Goal: Information Seeking & Learning: Check status

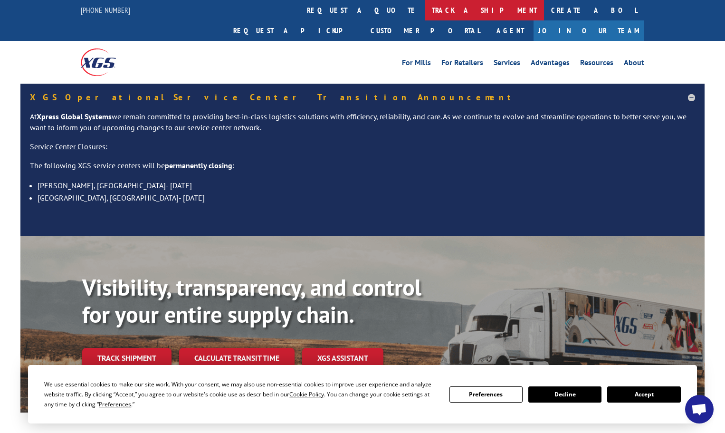
click at [425, 8] on link "track a shipment" at bounding box center [484, 10] width 119 height 20
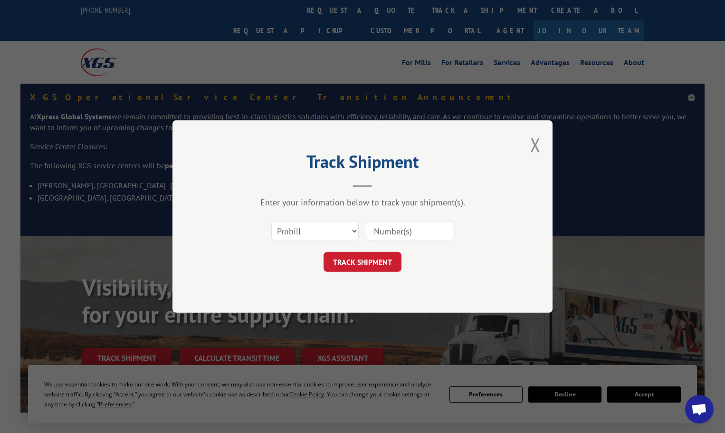
click at [394, 230] on input at bounding box center [409, 231] width 87 height 20
paste input "6007773"
type input "6007773"
click at [337, 231] on select "Select category... Probill BOL PO" at bounding box center [314, 231] width 87 height 20
select select "bol"
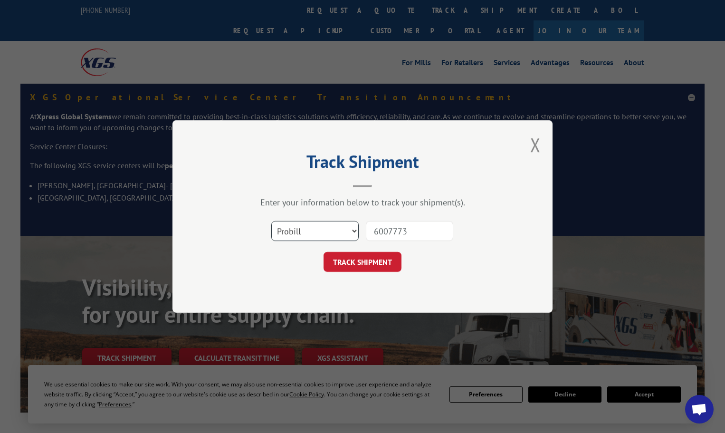
click at [271, 221] on select "Select category... Probill BOL PO" at bounding box center [314, 231] width 87 height 20
click at [380, 261] on button "TRACK SHIPMENT" at bounding box center [363, 262] width 78 height 20
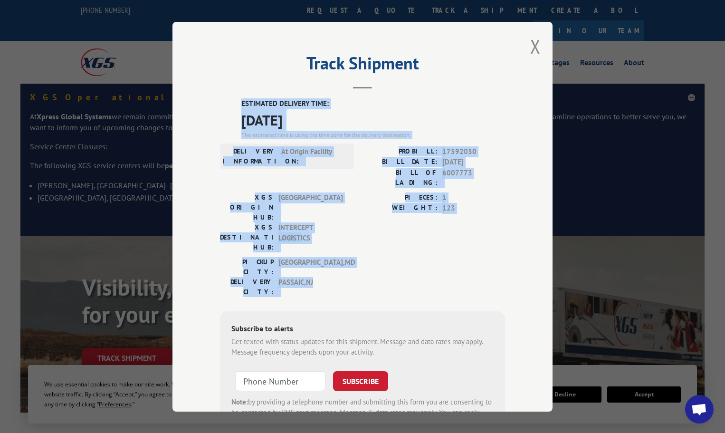
drag, startPoint x: 237, startPoint y: 101, endPoint x: 343, endPoint y: 243, distance: 176.6
click at [343, 243] on div "ESTIMATED DELIVERY TIME: [DATE] The estimated time is using the time zone for t…" at bounding box center [362, 269] width 285 height 342
copy div "ESTIMATED DELIVERY TIME: [DATE] The estimated time is using the time zone for t…"
